Goal: Information Seeking & Learning: Learn about a topic

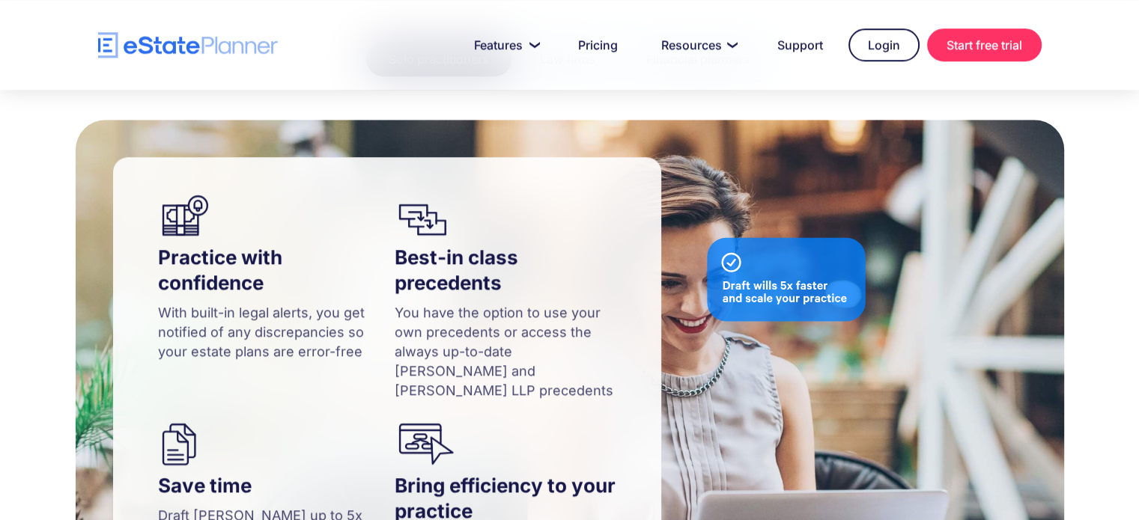
scroll to position [1497, 0]
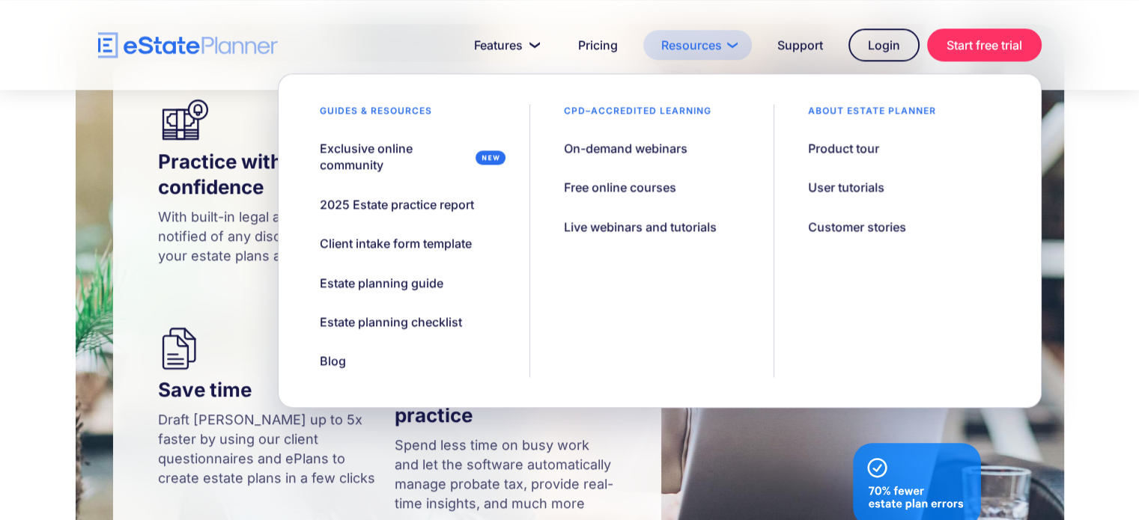
click at [699, 41] on link "Resources" at bounding box center [697, 45] width 109 height 30
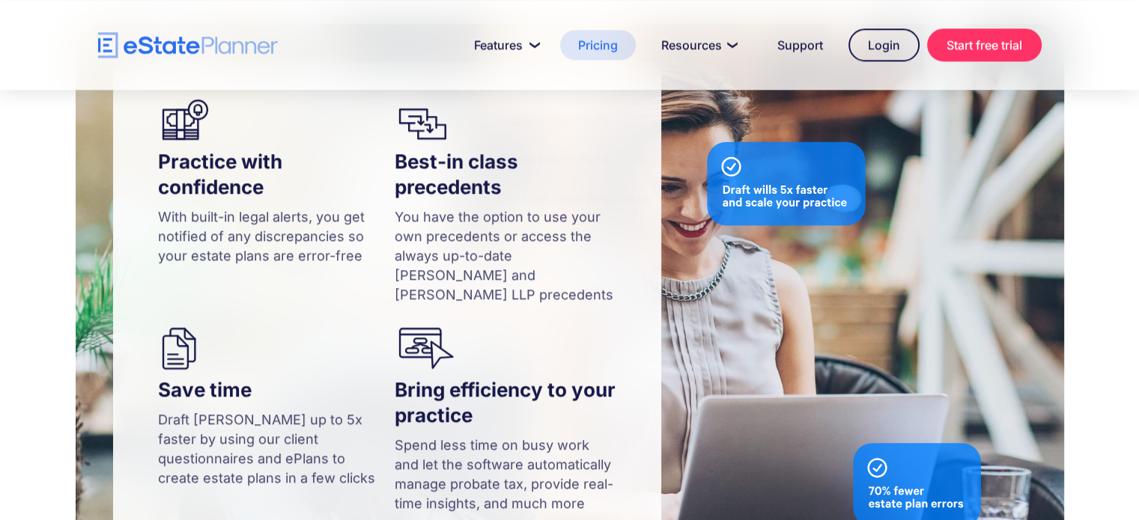
click at [593, 47] on link "Pricing" at bounding box center [598, 45] width 76 height 30
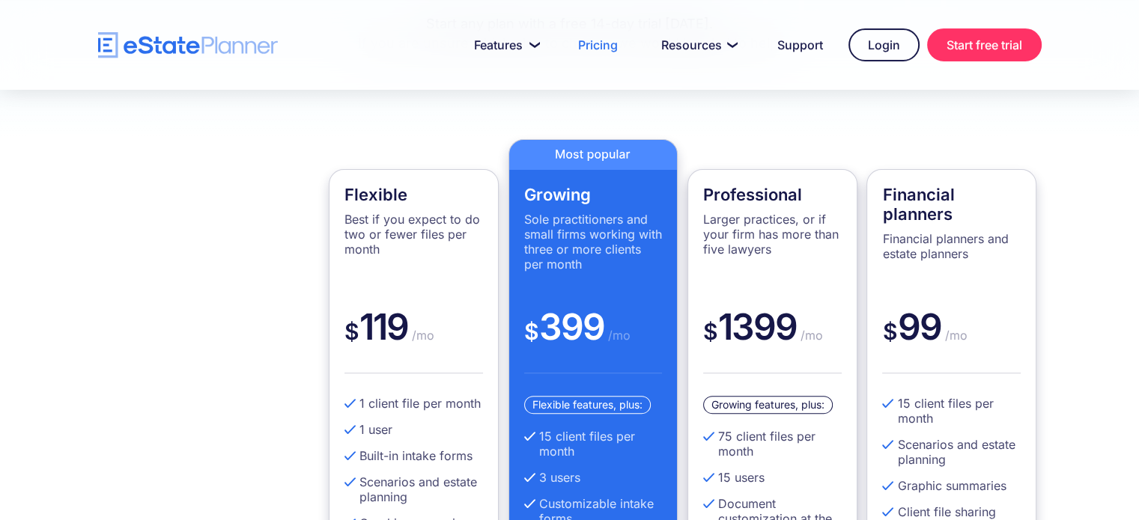
scroll to position [374, 0]
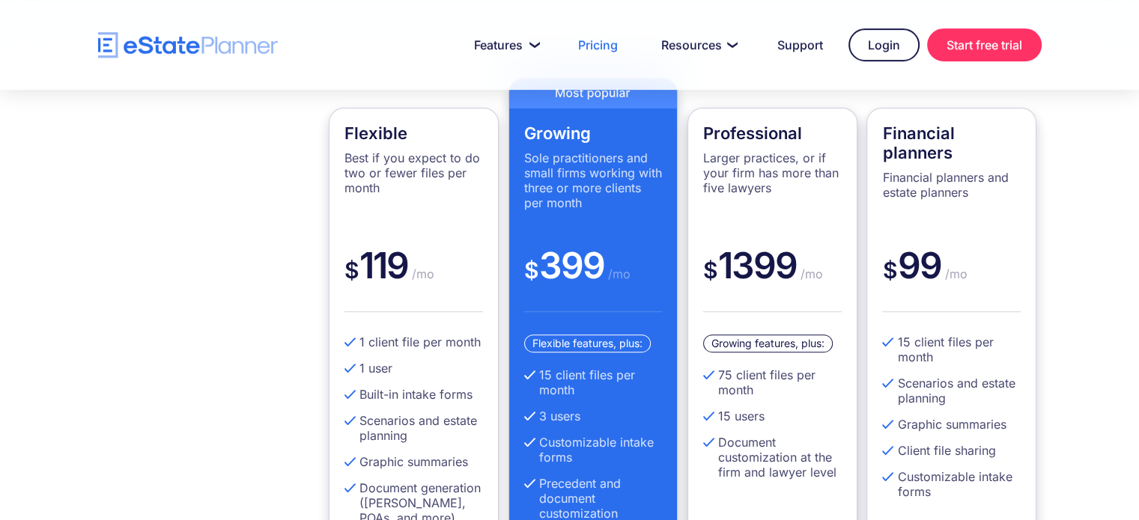
scroll to position [374, 0]
